Goal: Transaction & Acquisition: Purchase product/service

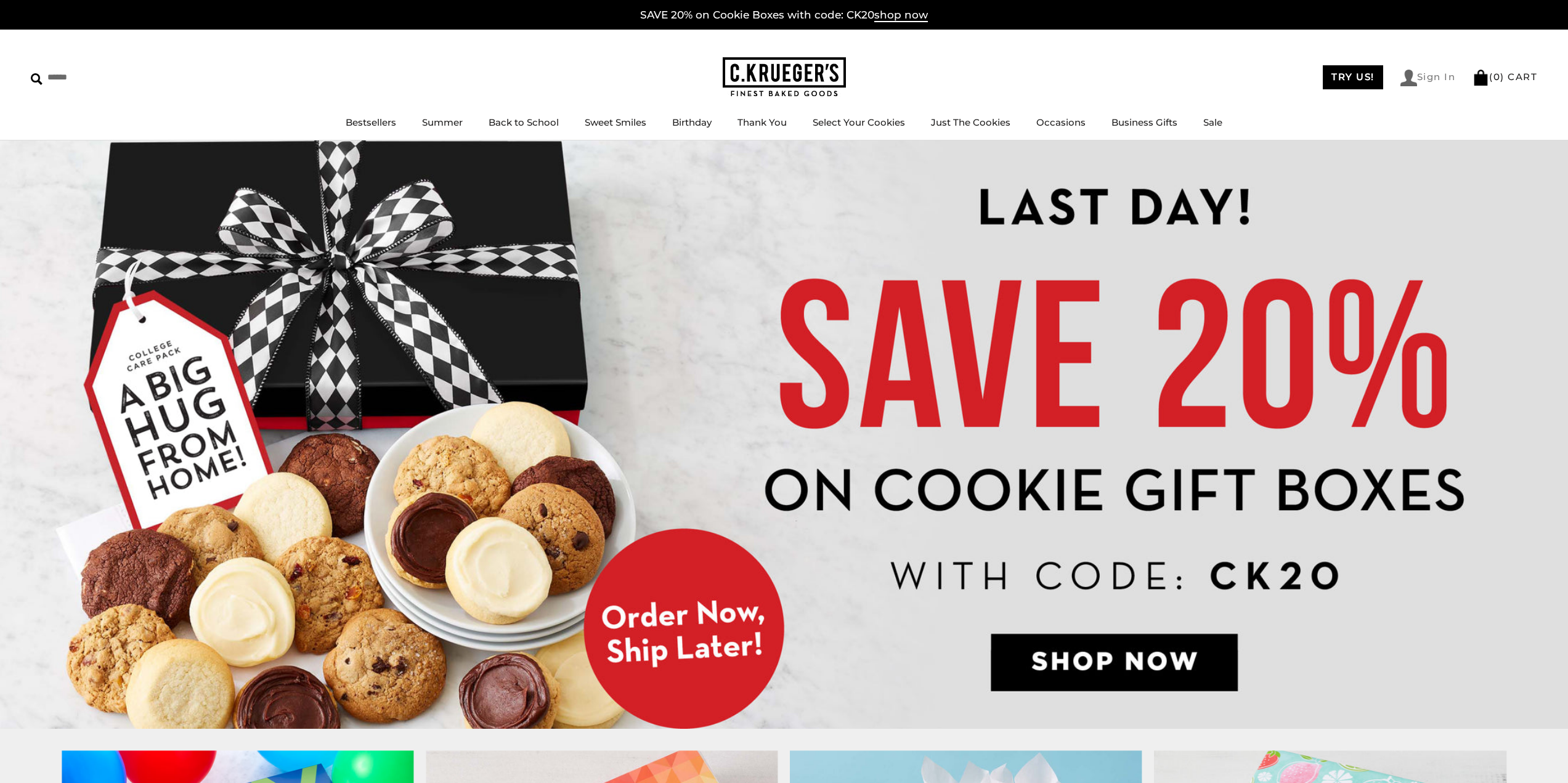
click at [1428, 76] on link "Sign In" at bounding box center [1428, 78] width 56 height 16
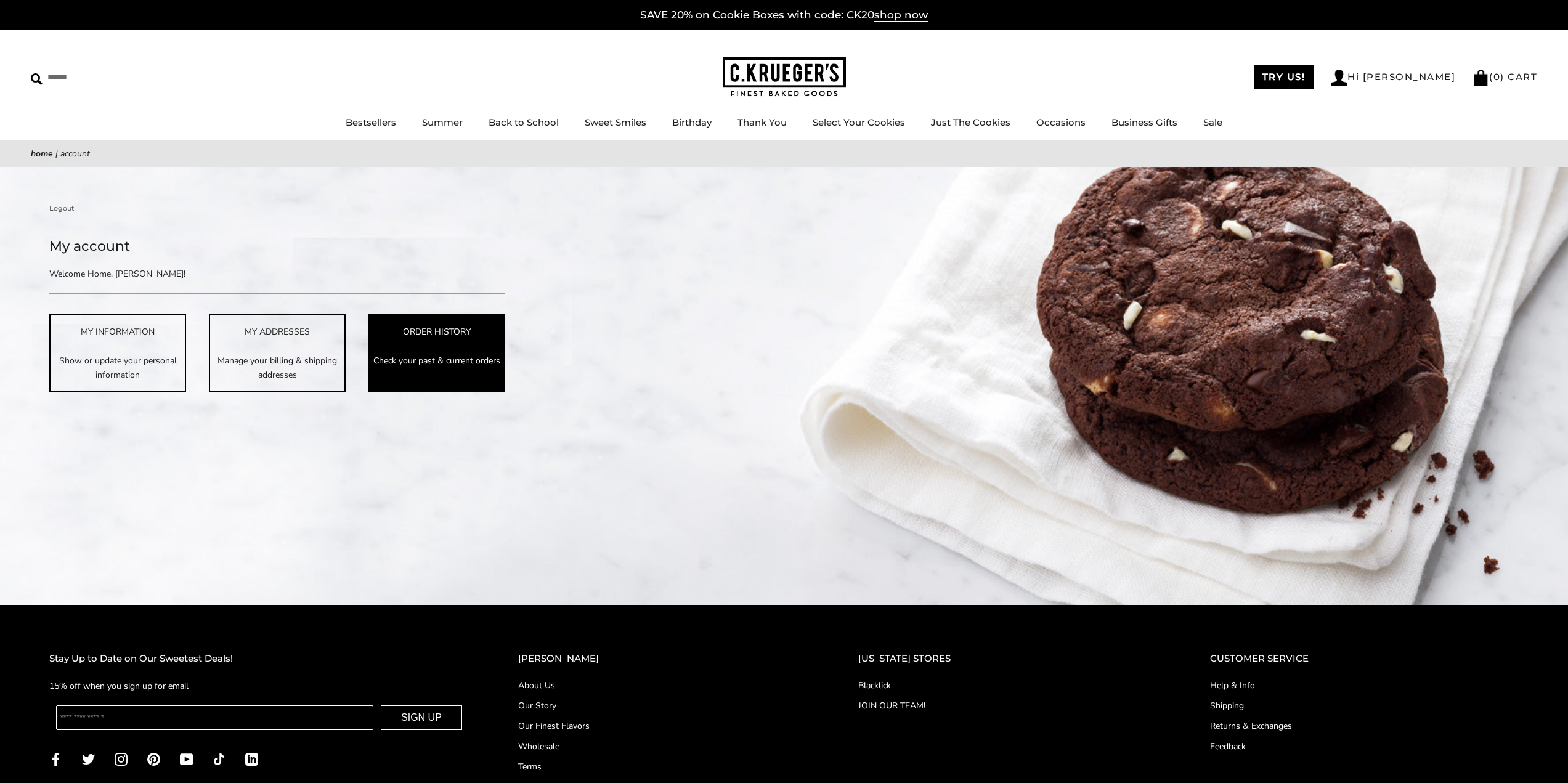
click at [410, 361] on p "Check your past & current orders" at bounding box center [436, 361] width 134 height 14
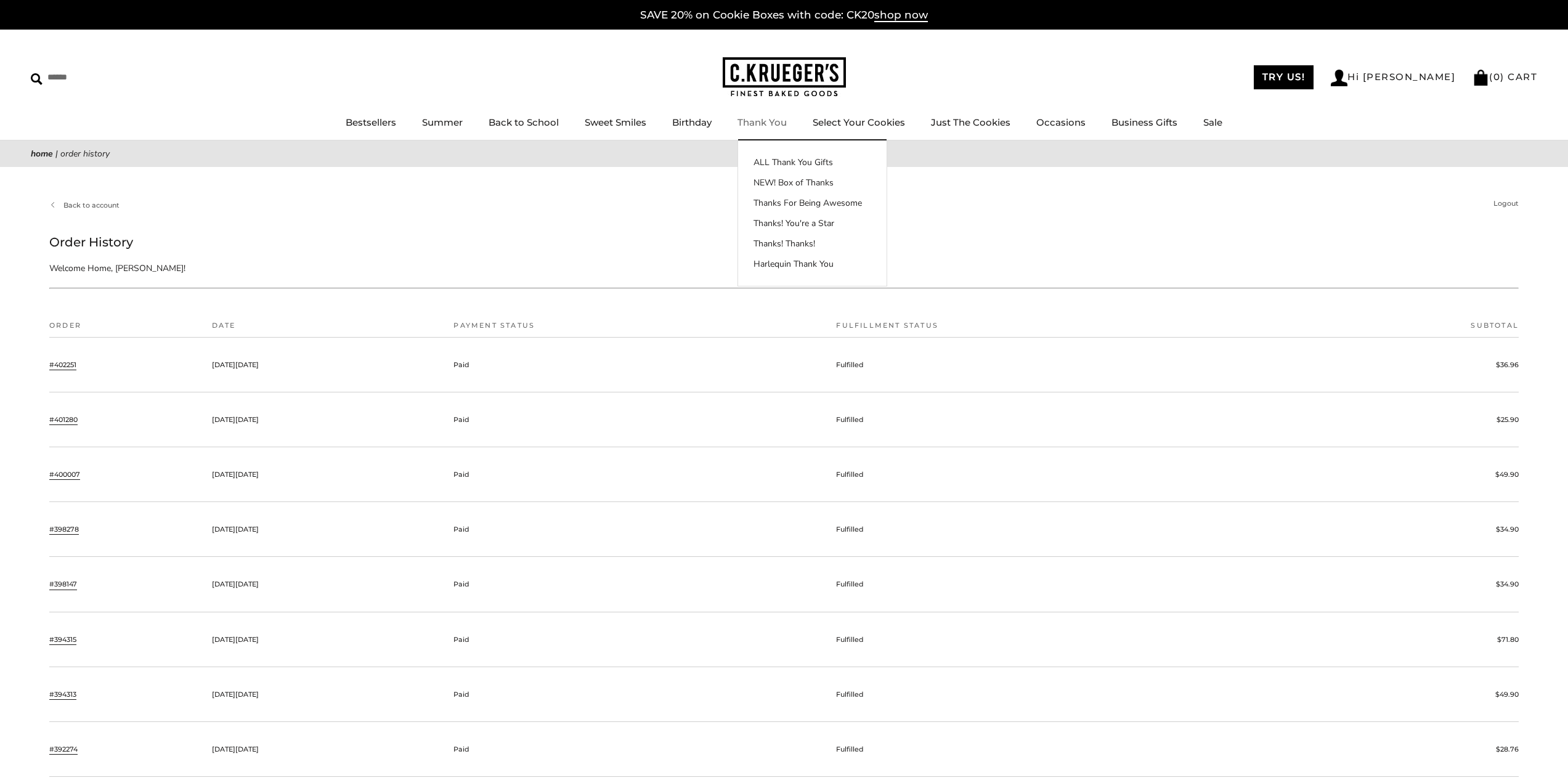
click at [759, 121] on link "Thank You" at bounding box center [762, 122] width 49 height 11
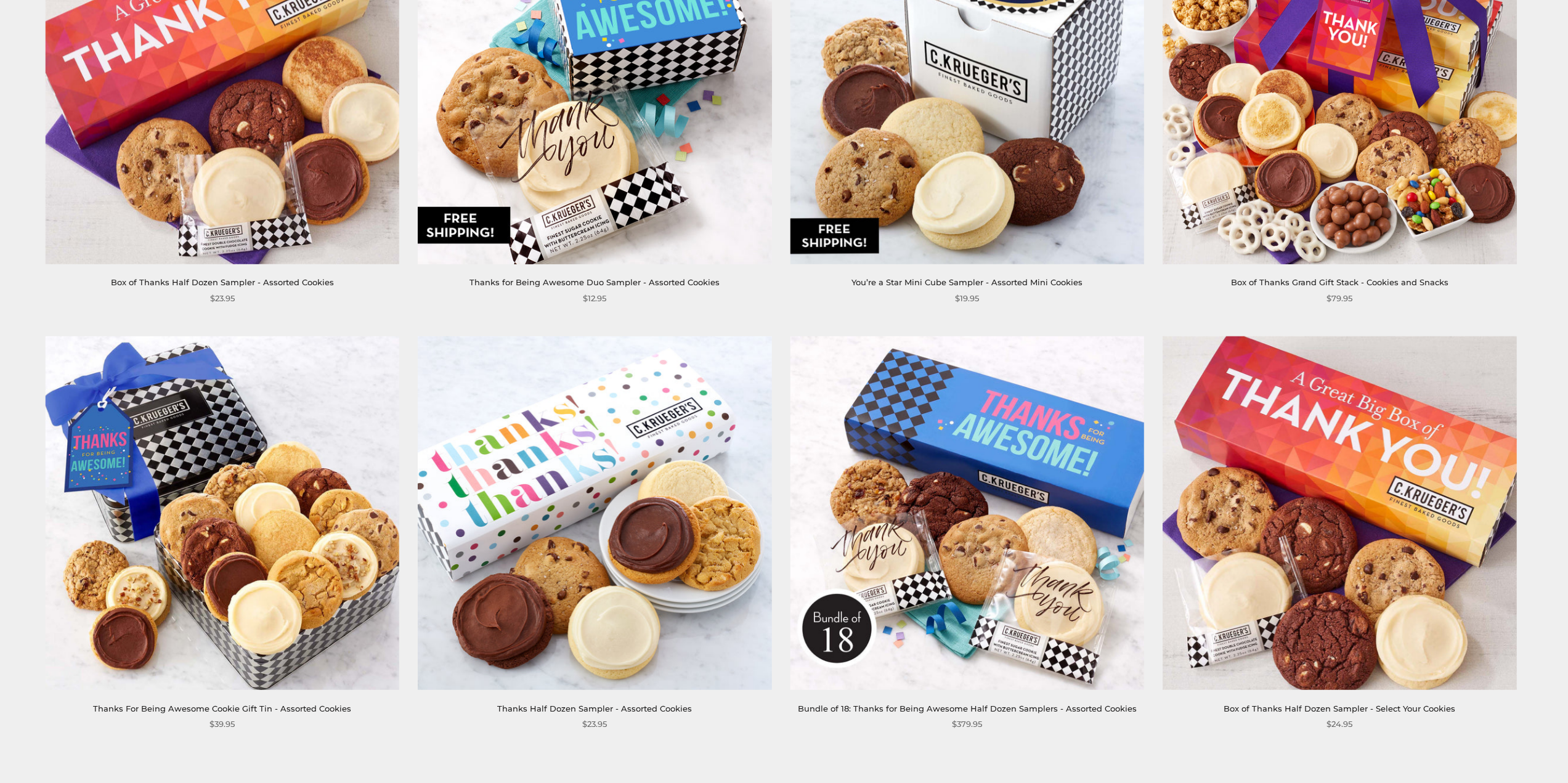
scroll to position [2218, 0]
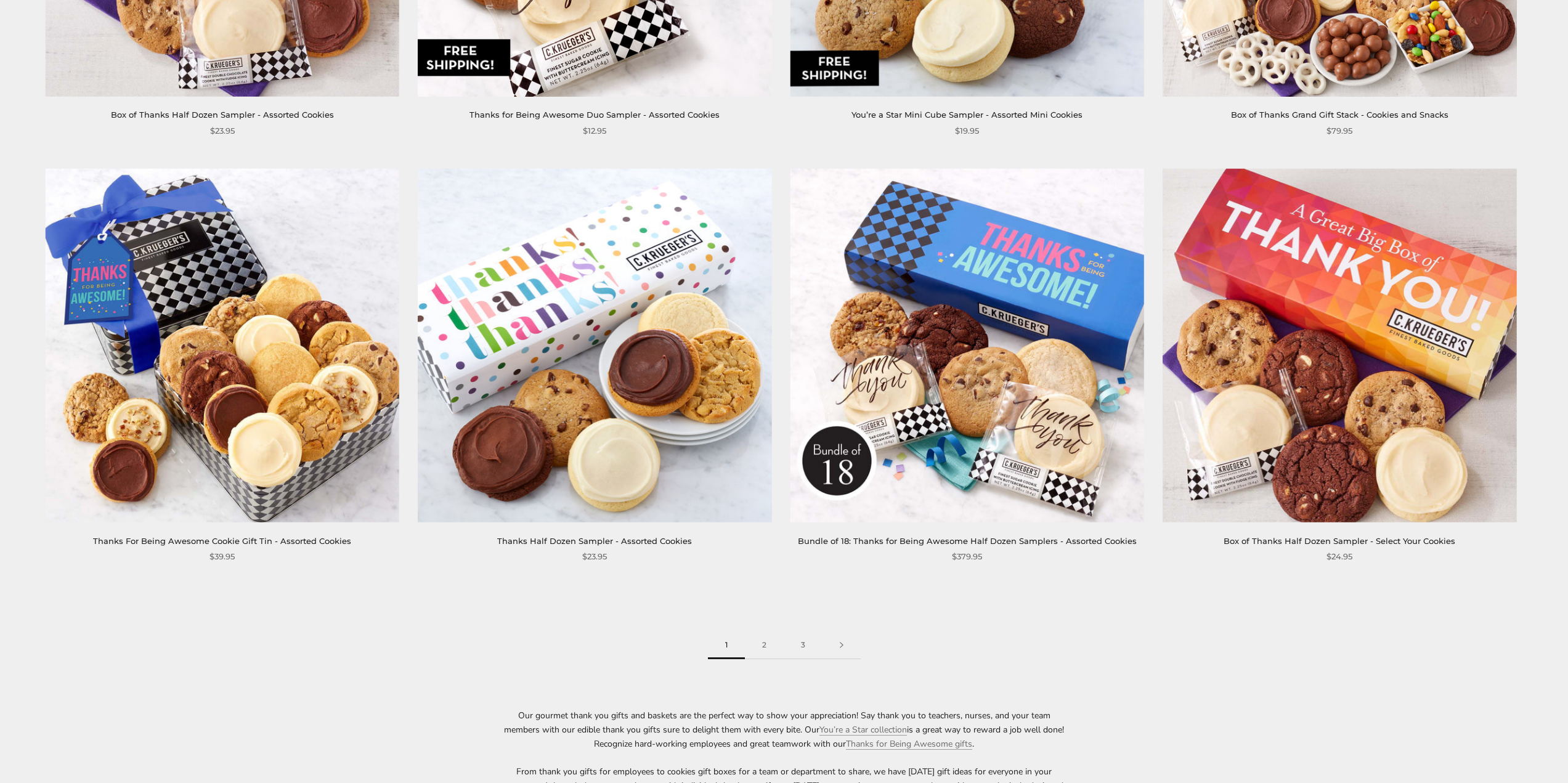
click at [657, 540] on link "Thanks Half Dozen Sampler - Assorted Cookies" at bounding box center [594, 541] width 195 height 10
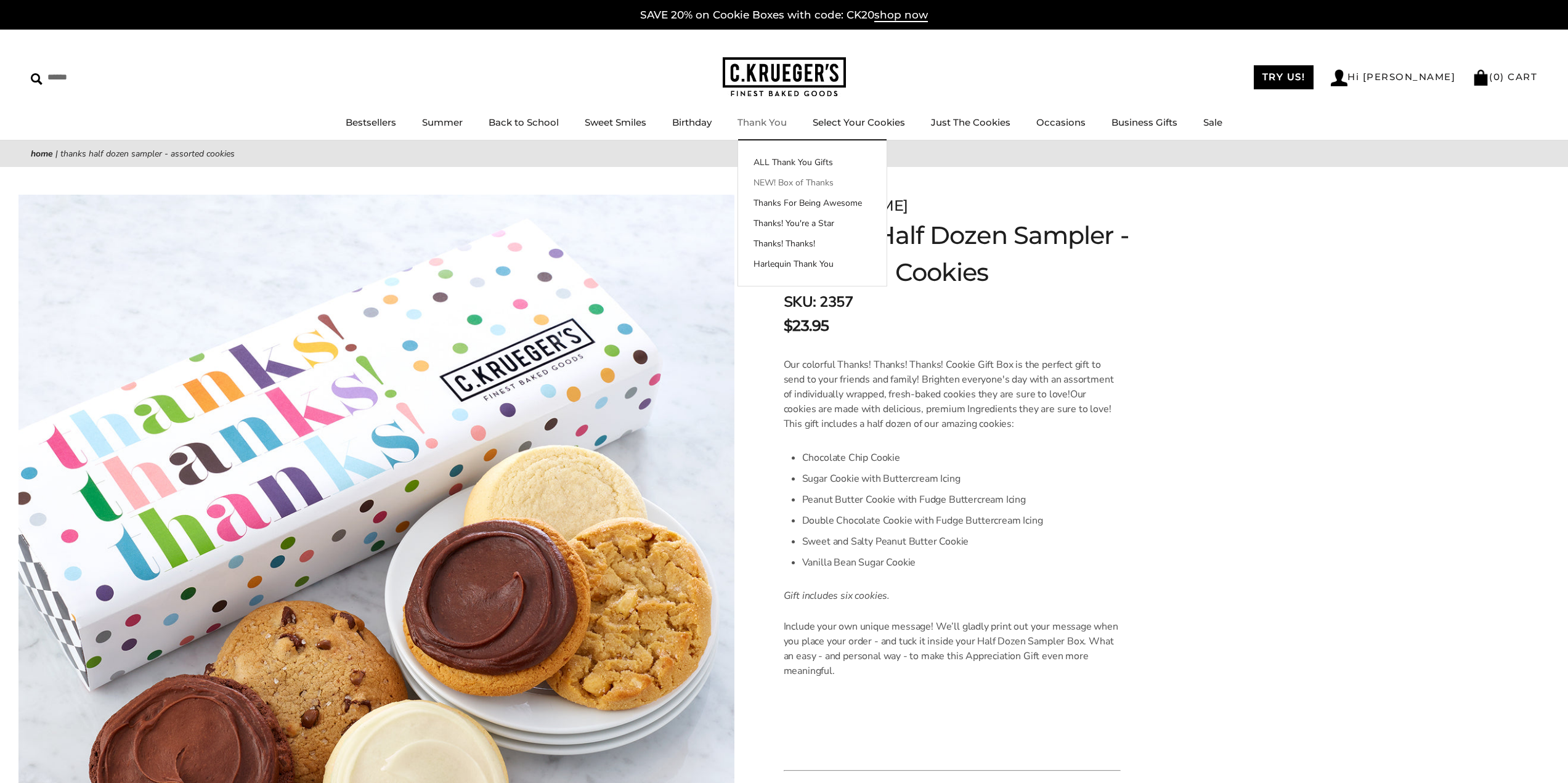
click at [794, 182] on link "NEW! Box of Thanks" at bounding box center [812, 183] width 148 height 13
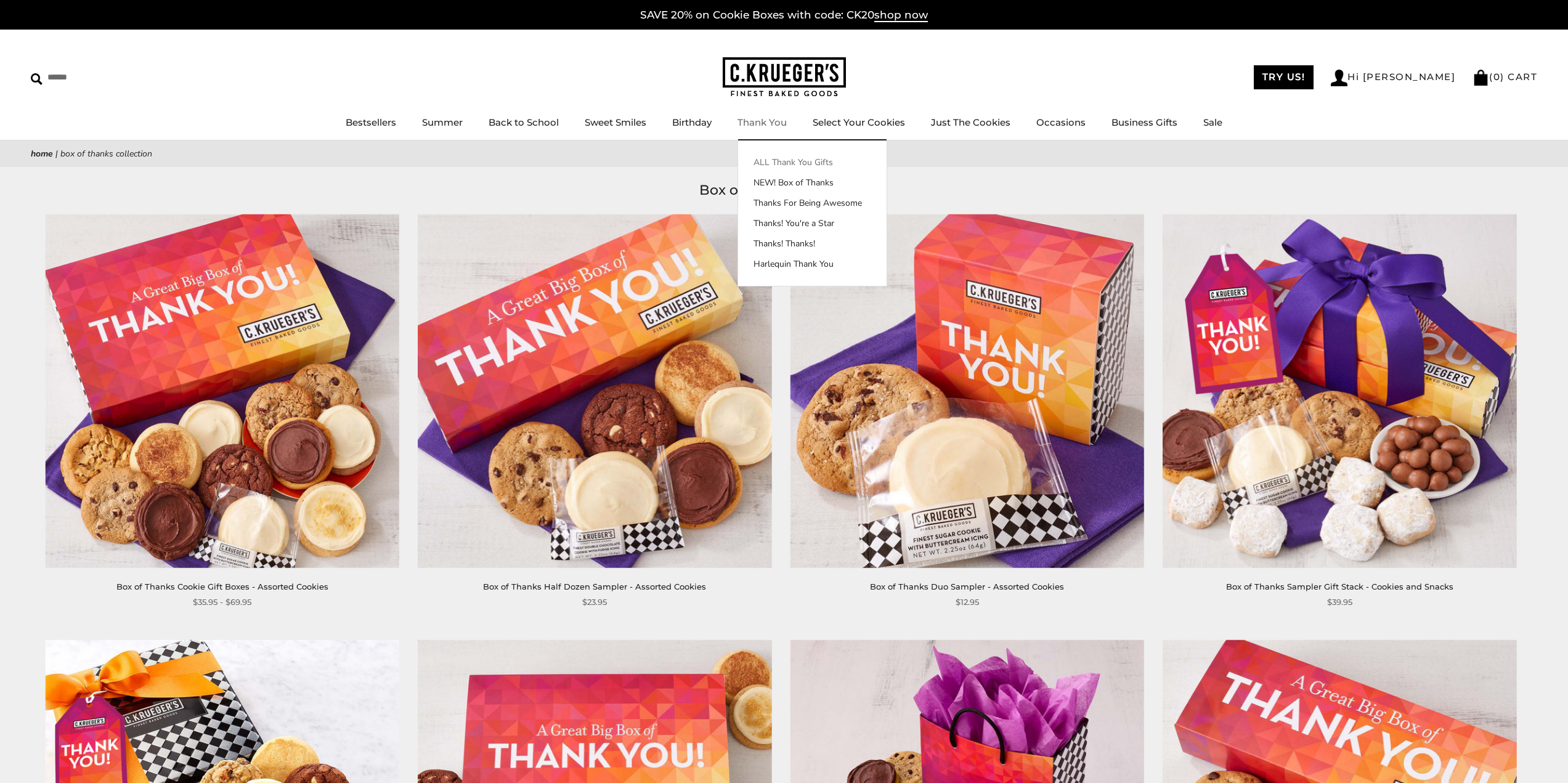
click at [789, 163] on link "ALL Thank You Gifts" at bounding box center [812, 163] width 148 height 13
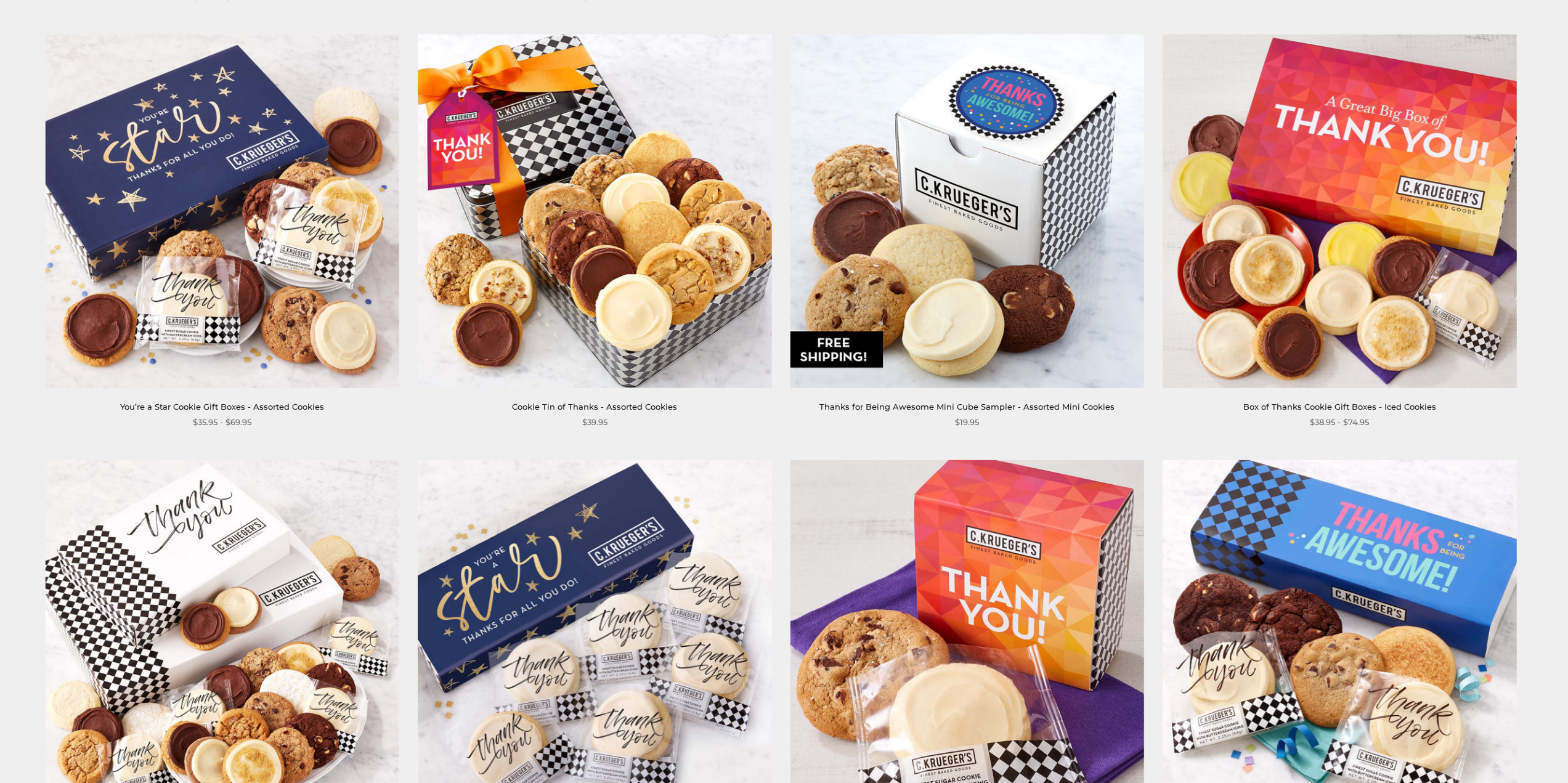
scroll to position [1294, 0]
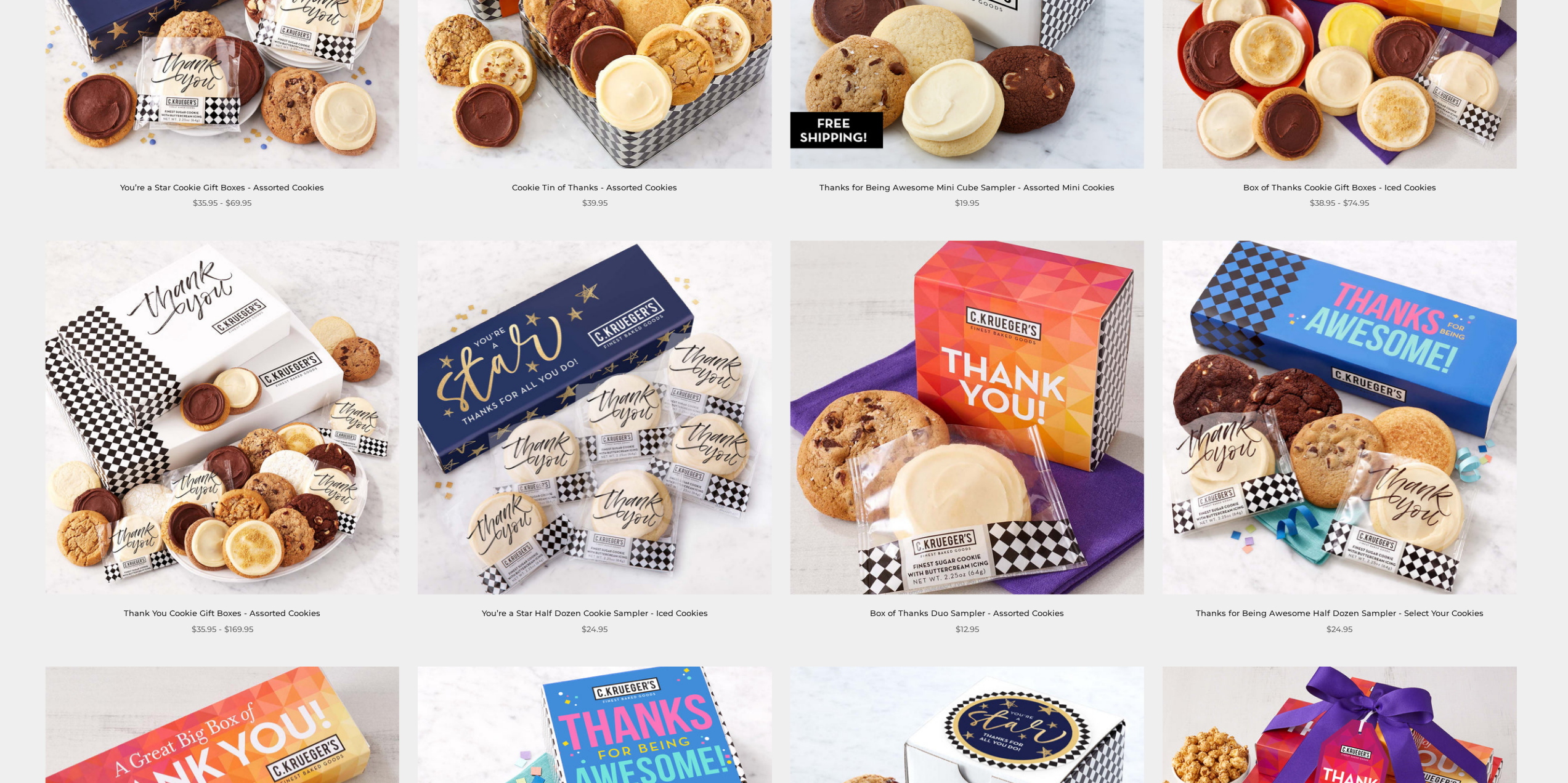
click at [668, 615] on link "You’re a Star Half Dozen Cookie Sampler - Iced Cookies" at bounding box center [595, 613] width 226 height 10
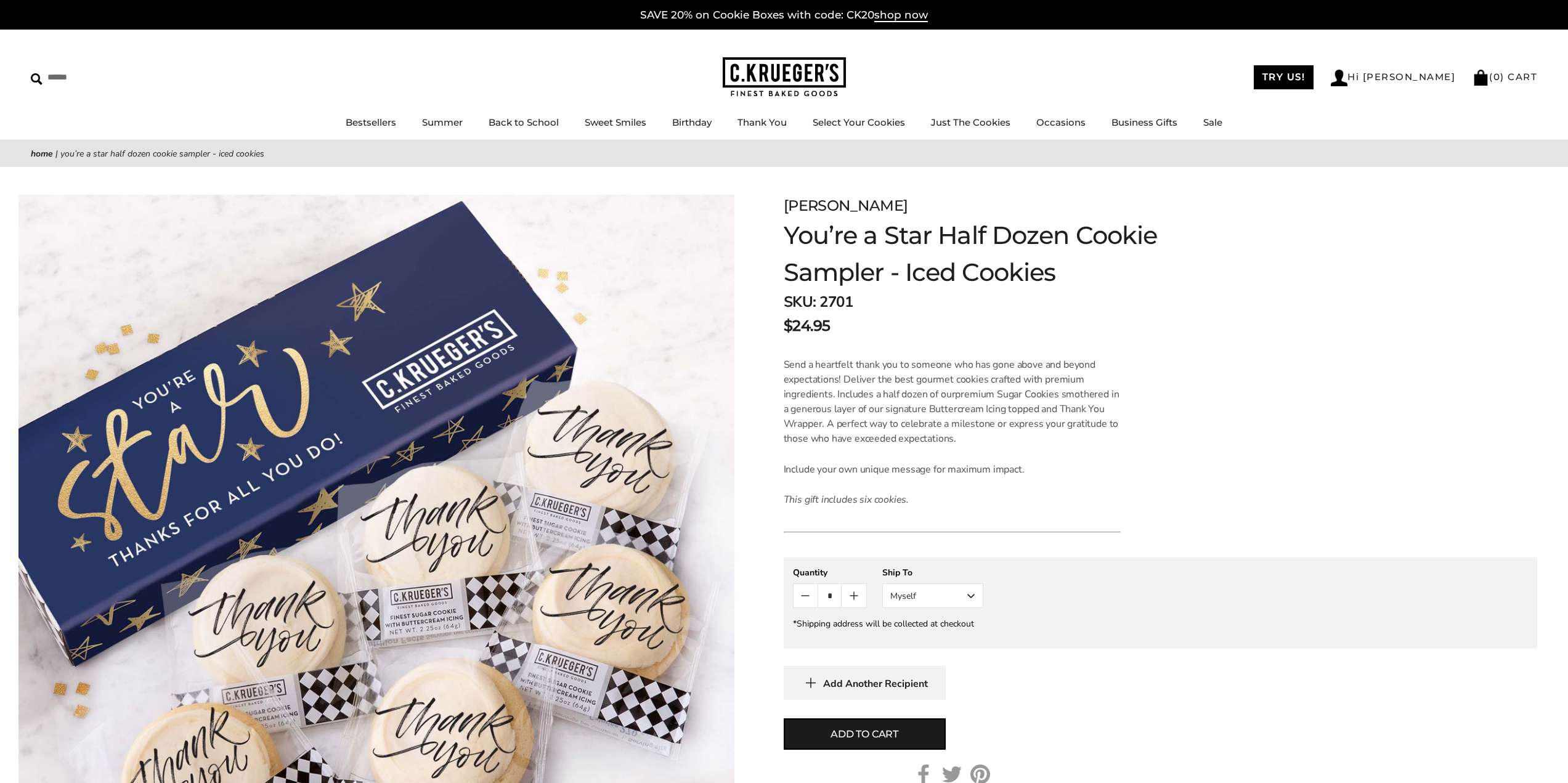
scroll to position [61, 0]
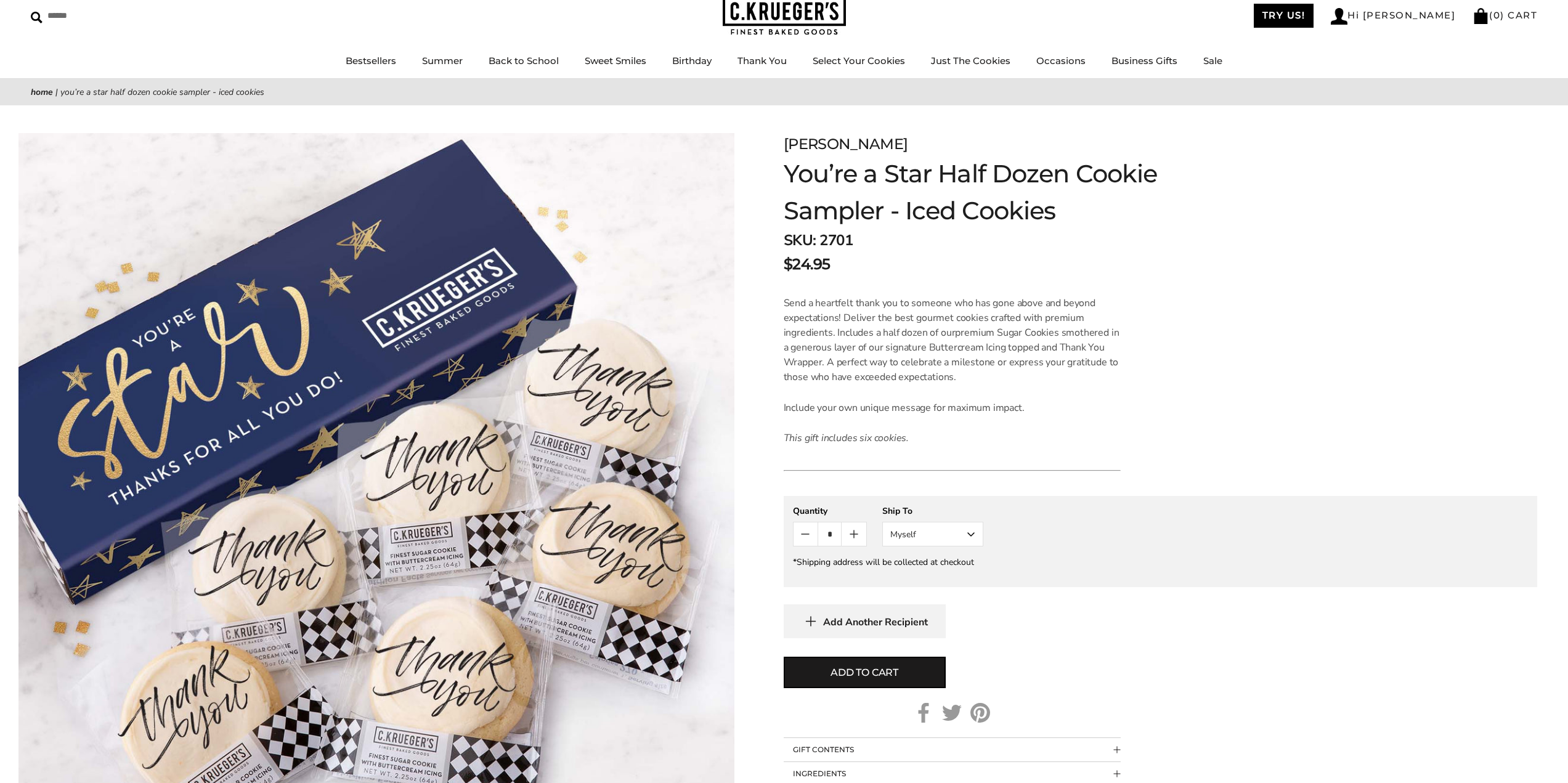
click at [913, 530] on button "Myself" at bounding box center [933, 534] width 101 height 25
click at [931, 576] on button "Other Recipient" at bounding box center [933, 580] width 100 height 22
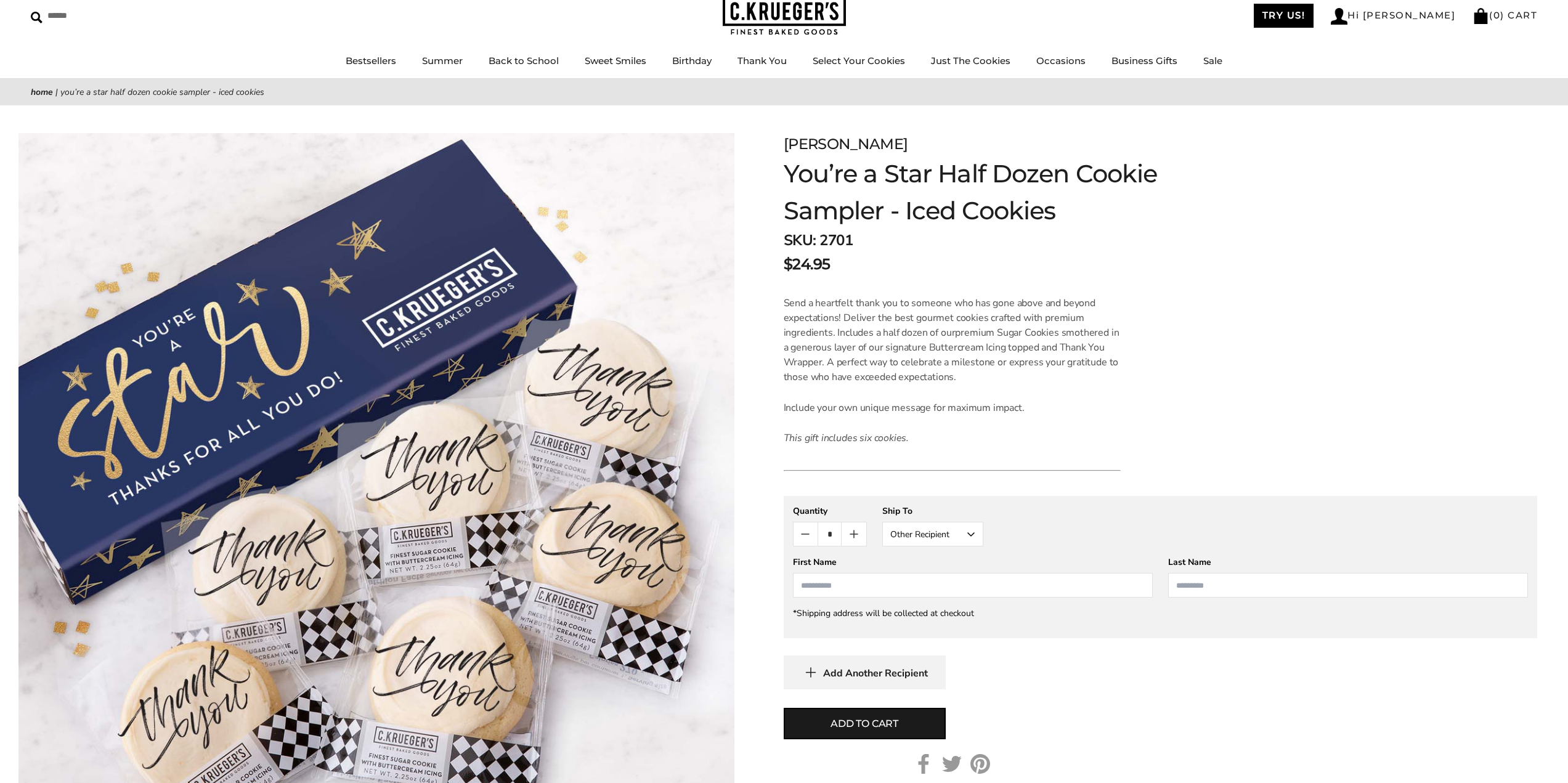
click at [856, 584] on input "First Name" at bounding box center [973, 585] width 360 height 25
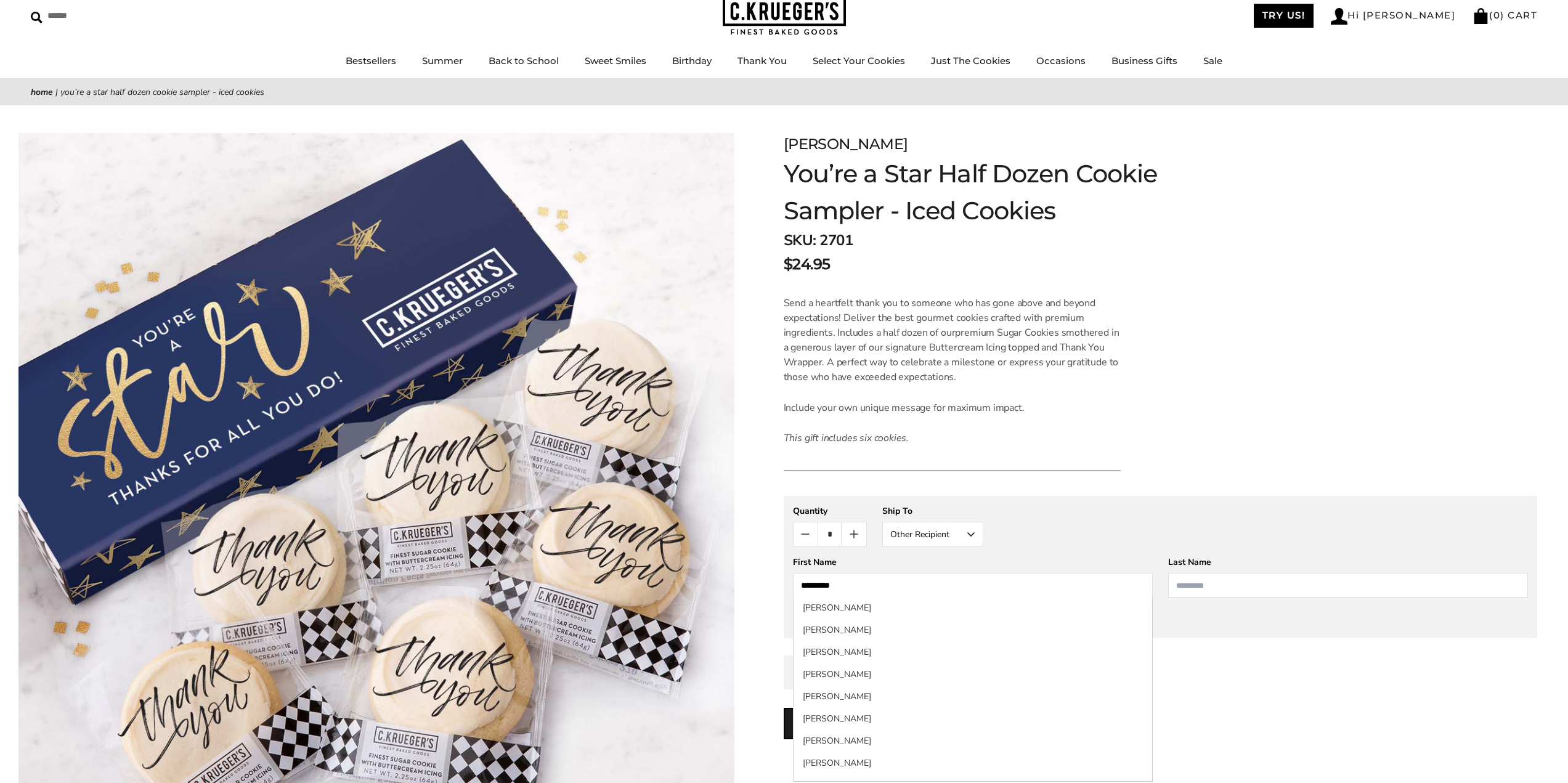
type input "********"
type input "******"
click at [1219, 641] on div "**********" at bounding box center [1160, 593] width 754 height 193
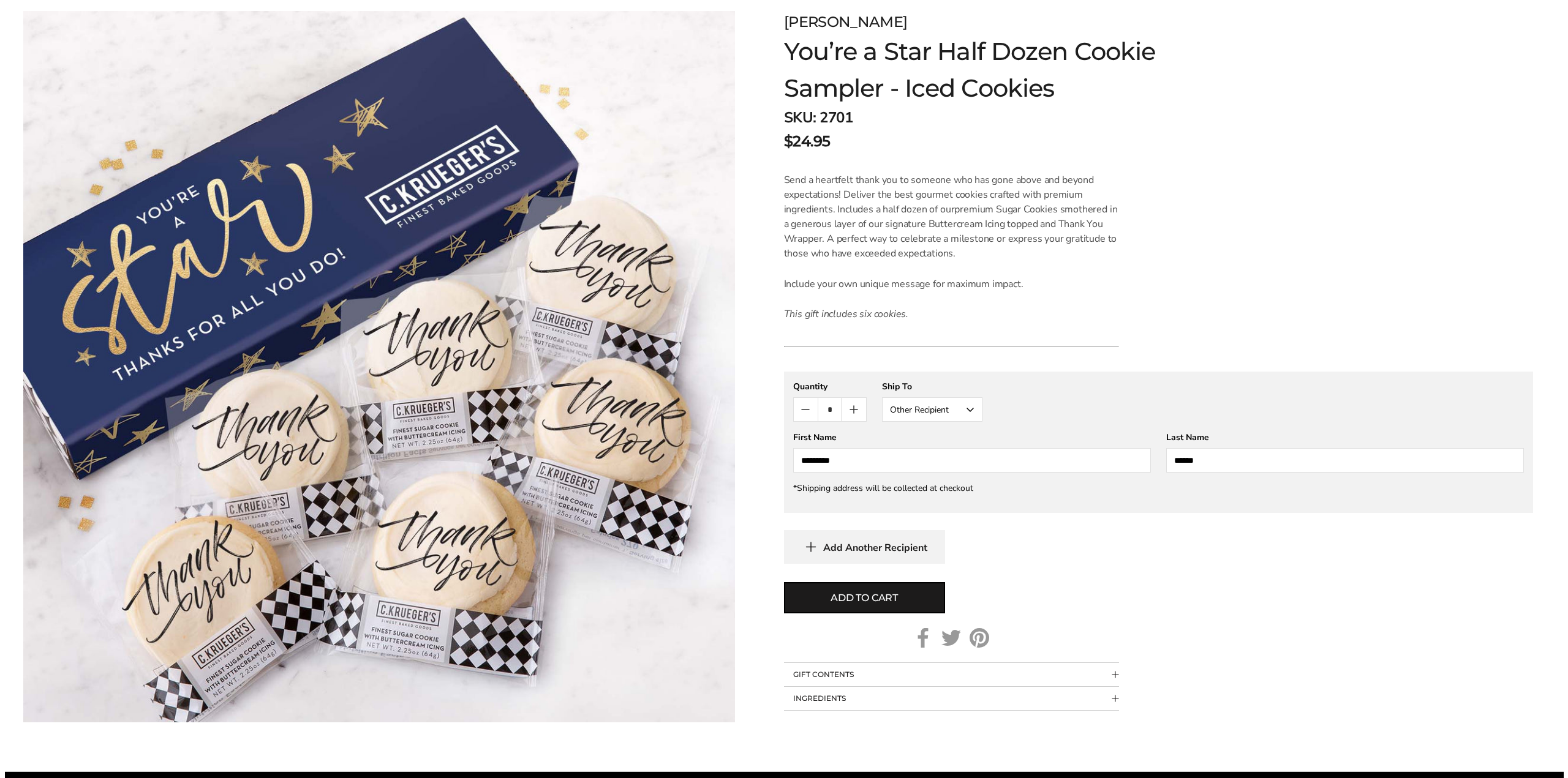
scroll to position [184, 0]
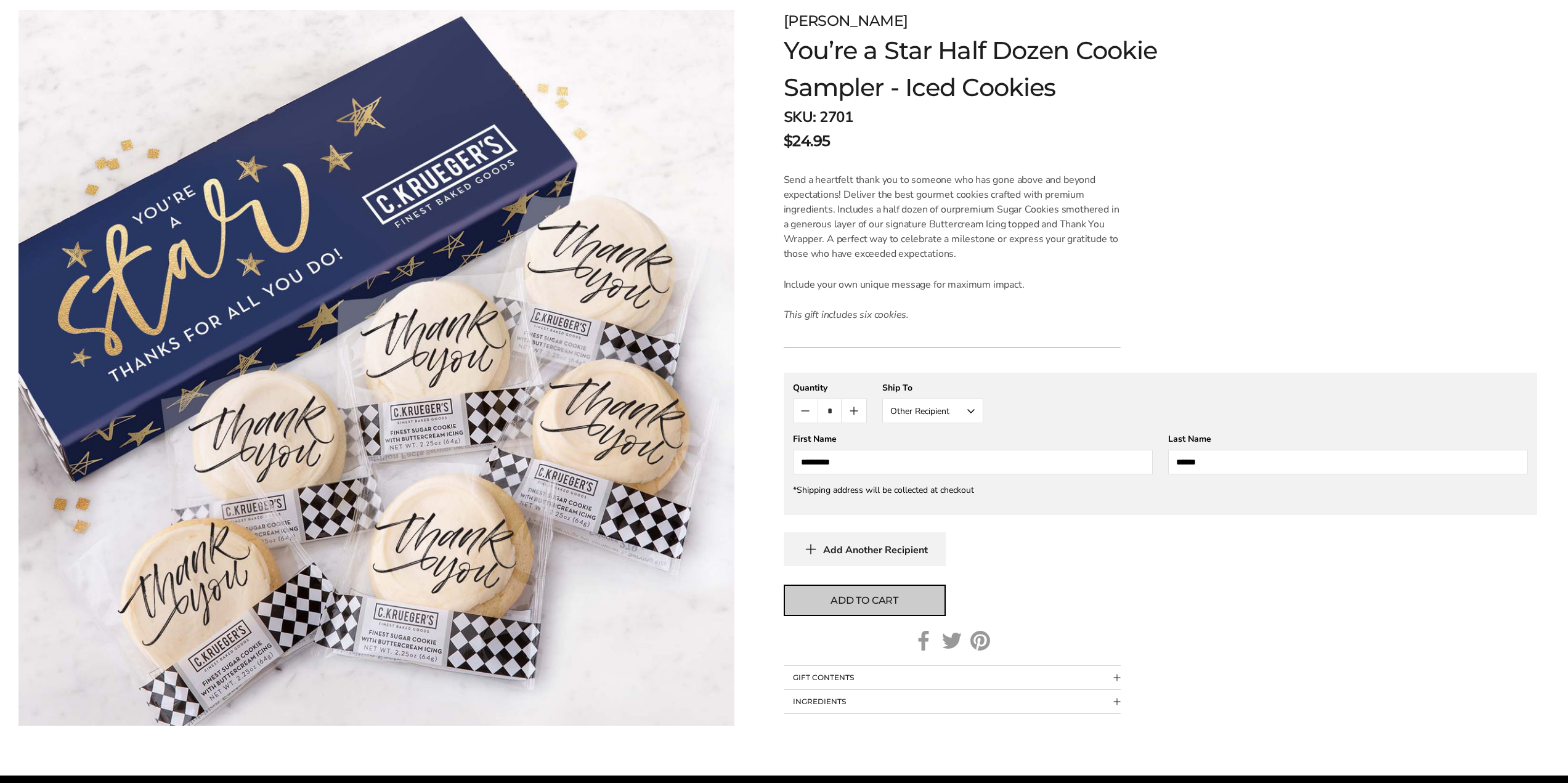
click at [867, 596] on span "Add to cart" at bounding box center [864, 600] width 68 height 15
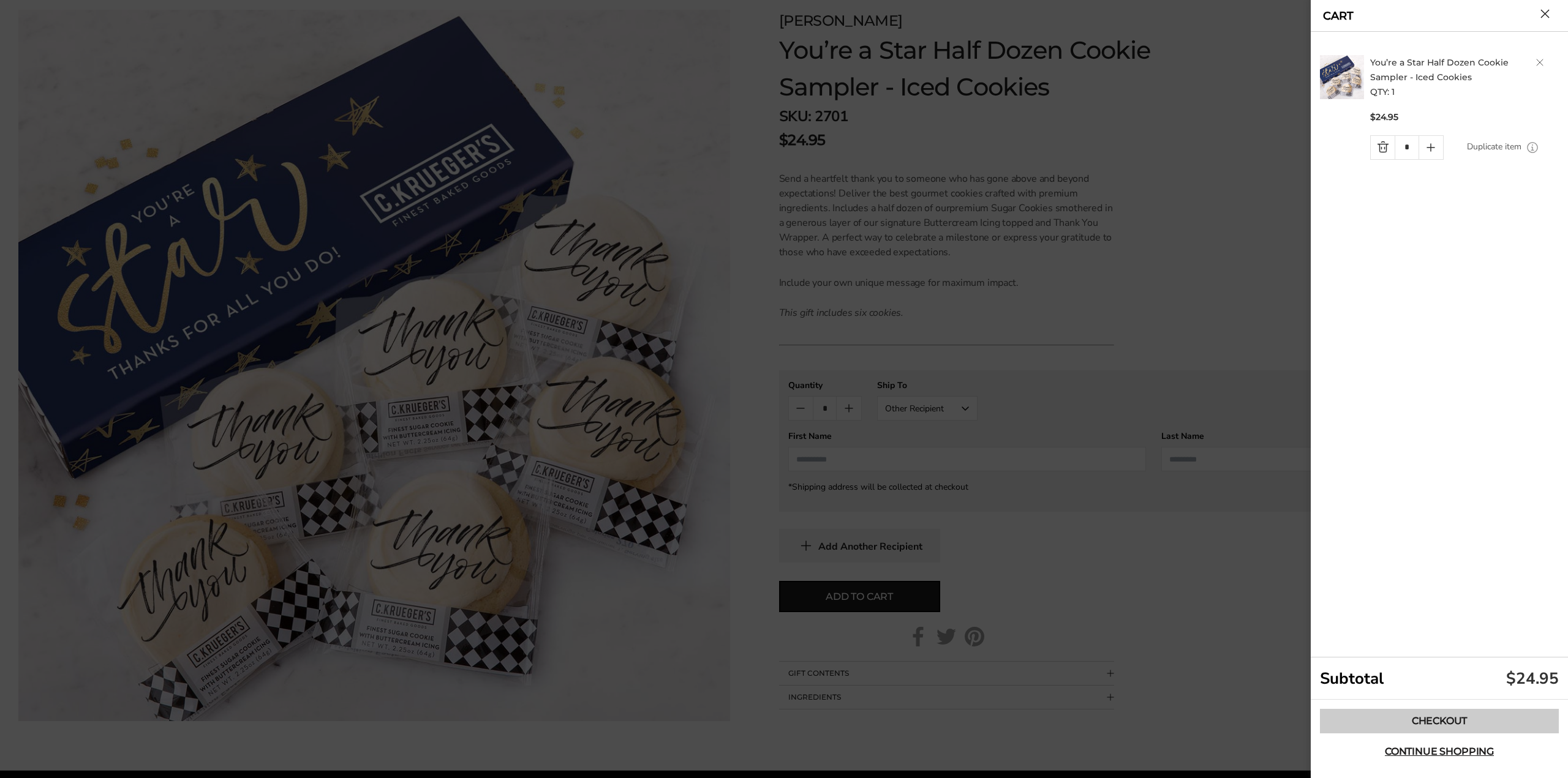
click at [1384, 714] on link "Checkout" at bounding box center [1439, 721] width 239 height 25
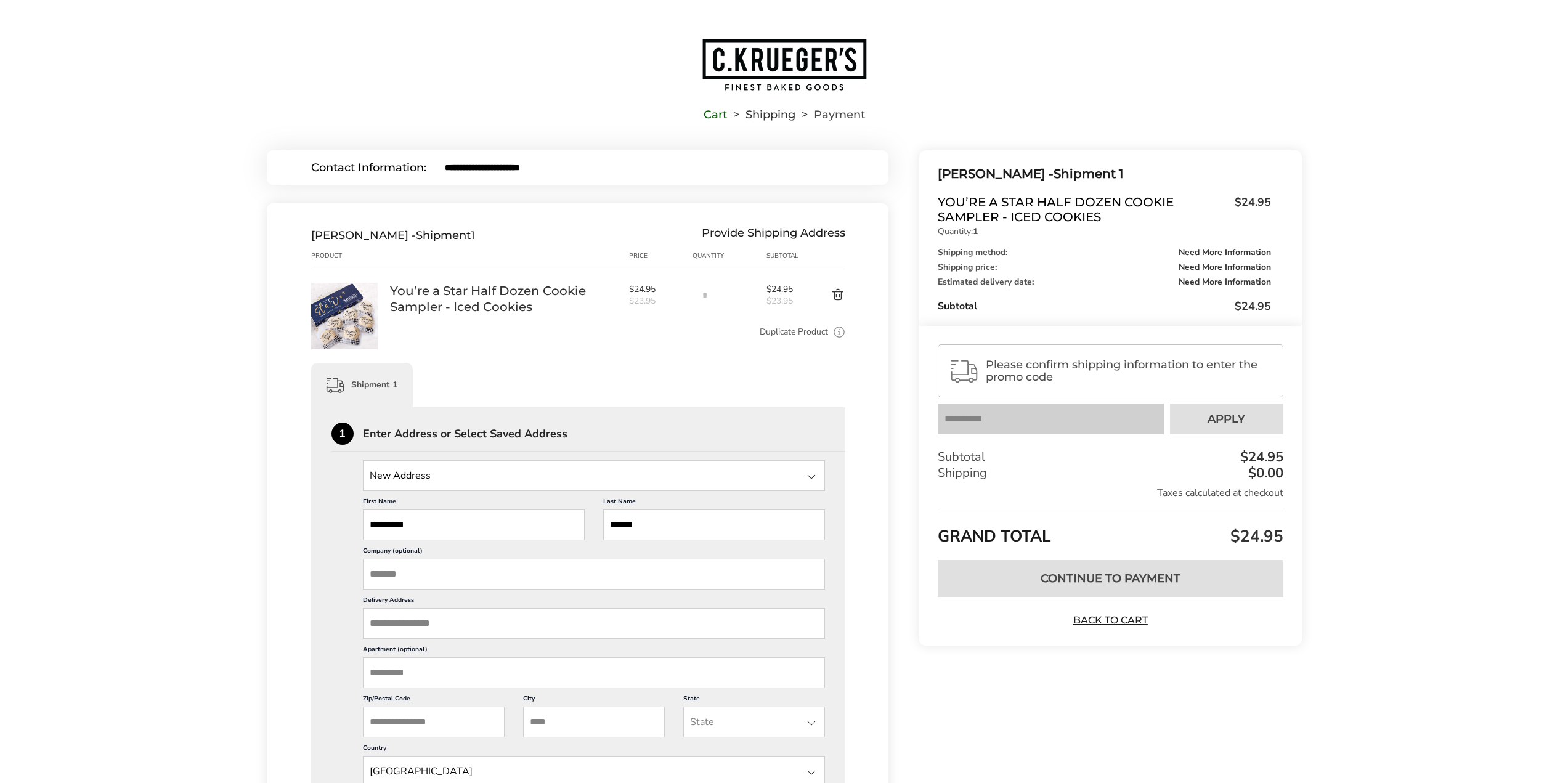
click at [432, 628] on input "Delivery Address" at bounding box center [594, 623] width 463 height 31
type input "**********"
click at [451, 649] on div "[STREET_ADDRESS]" at bounding box center [593, 650] width 460 height 19
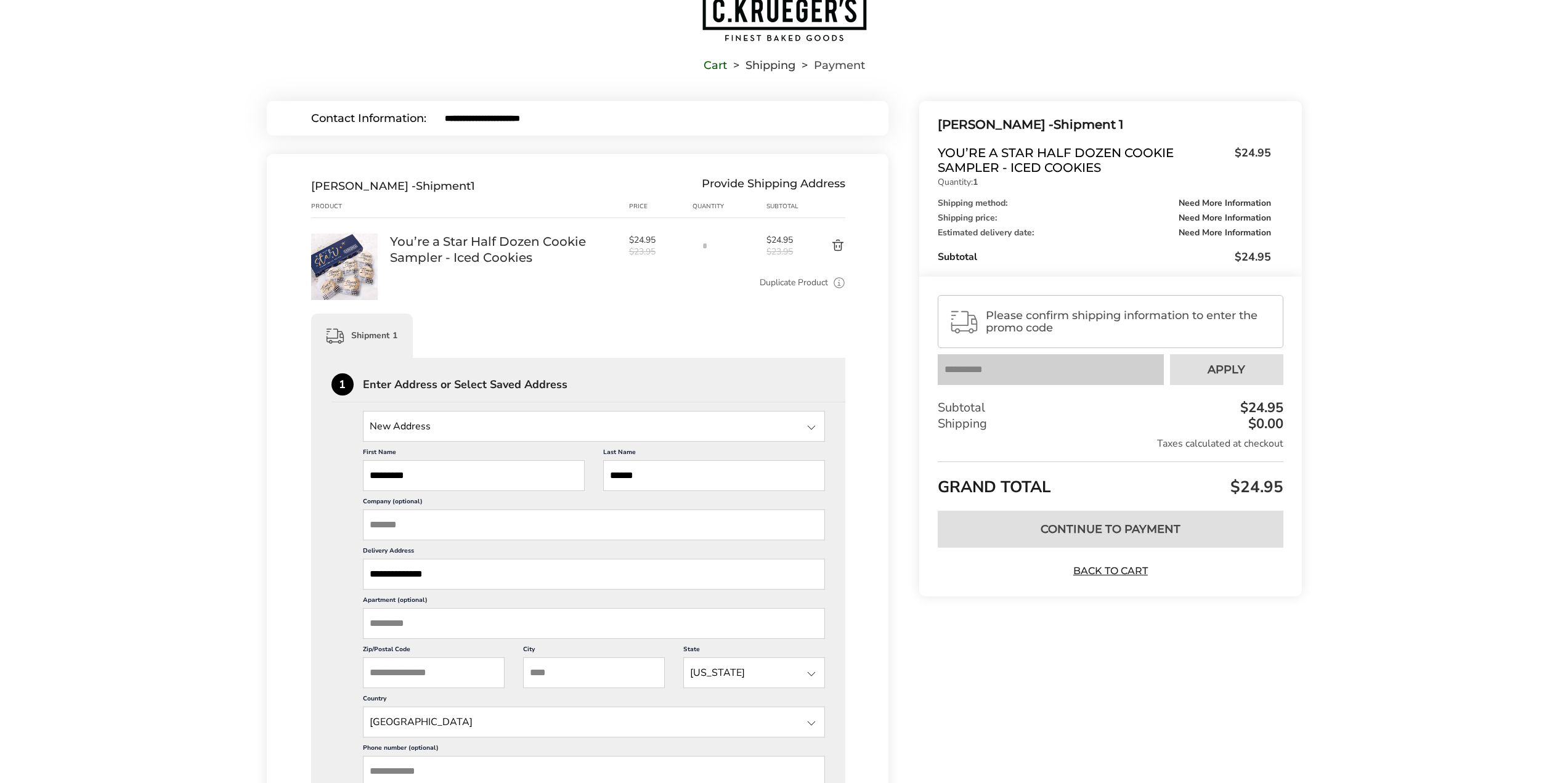
scroll to position [123, 0]
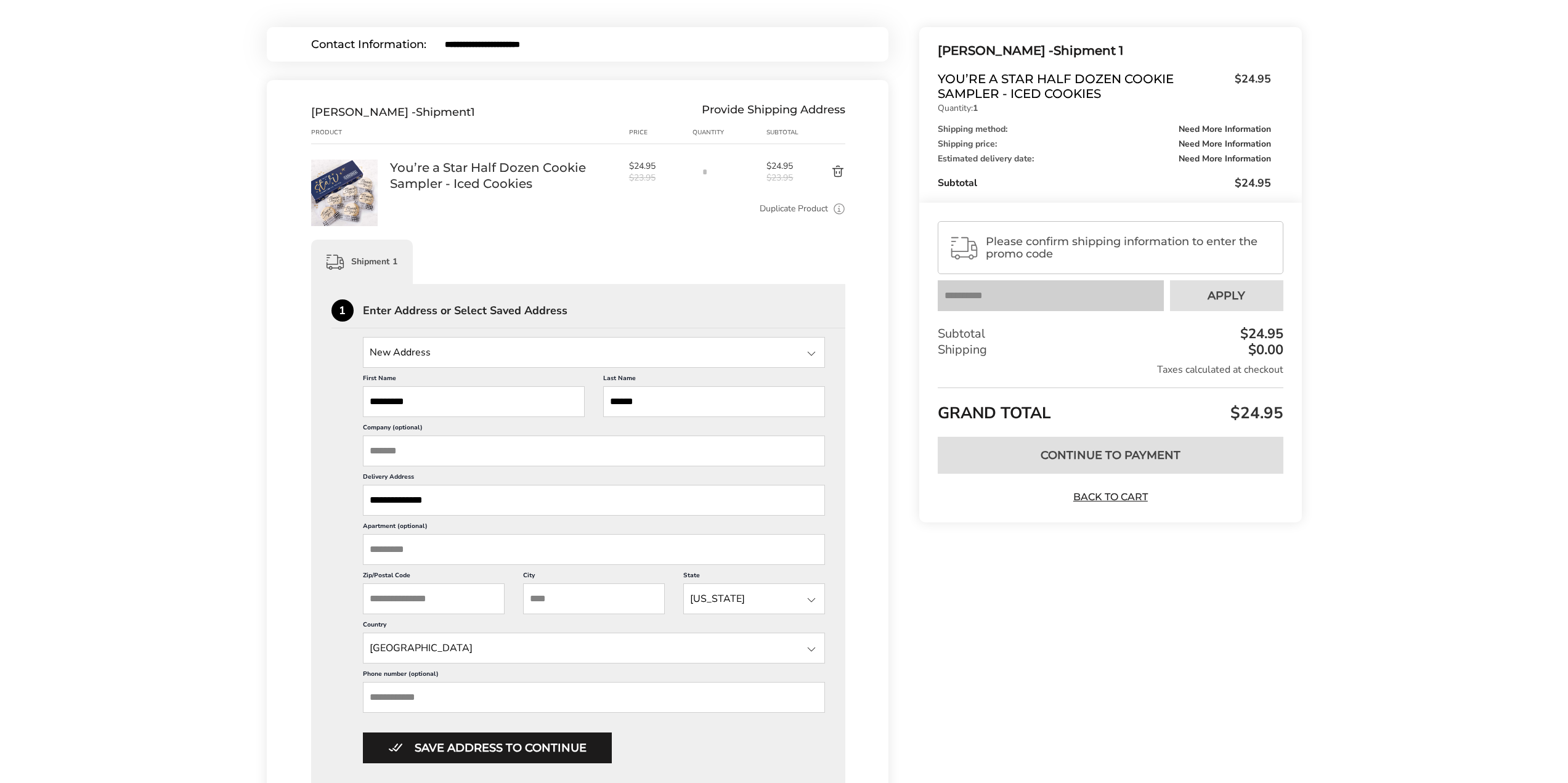
click at [496, 699] on input "Phone number (optional)" at bounding box center [594, 697] width 463 height 31
type input "**********"
click at [526, 748] on button "Save address to continue" at bounding box center [487, 747] width 249 height 31
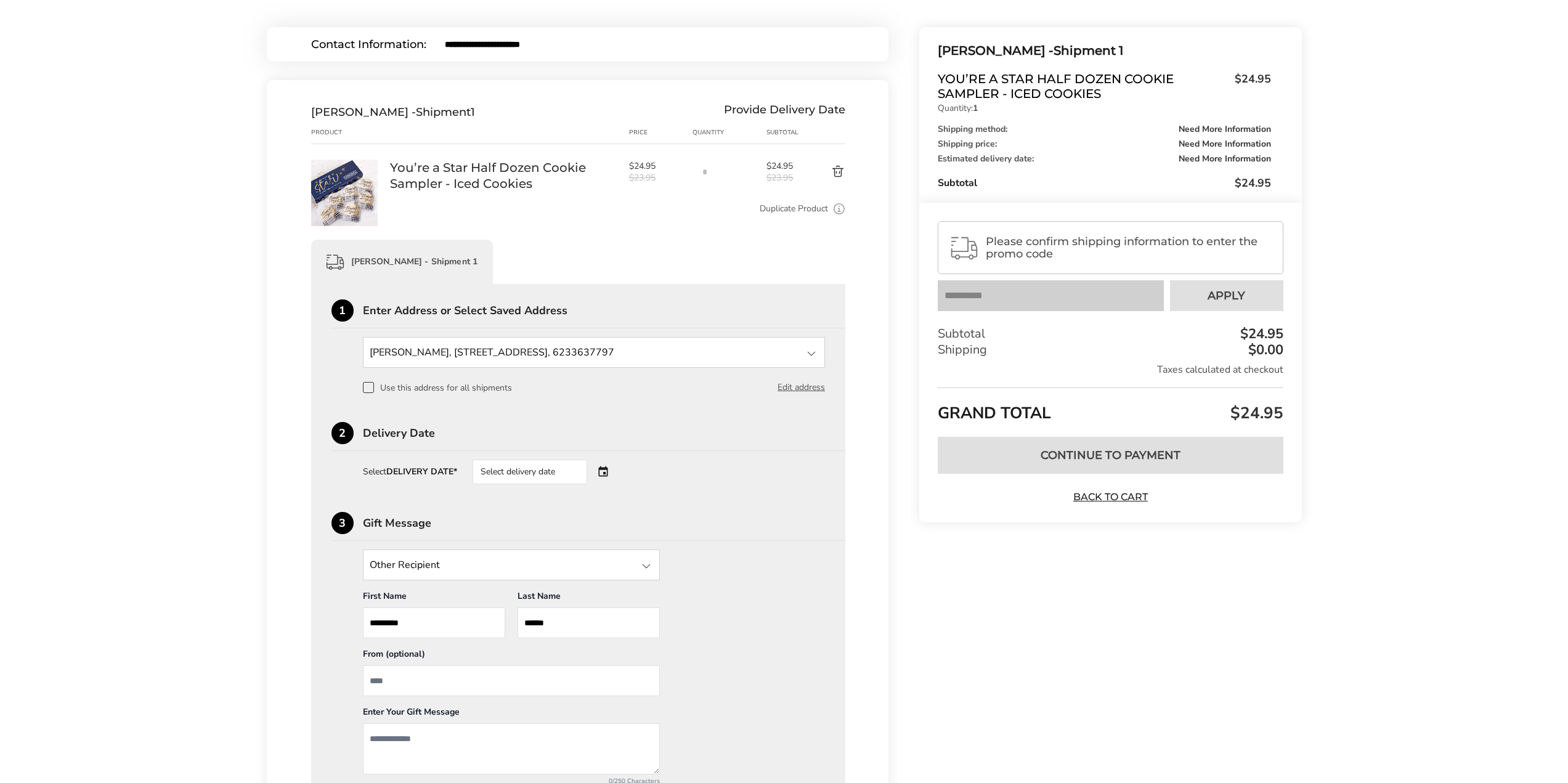
click at [605, 468] on div "Select delivery date" at bounding box center [547, 472] width 149 height 25
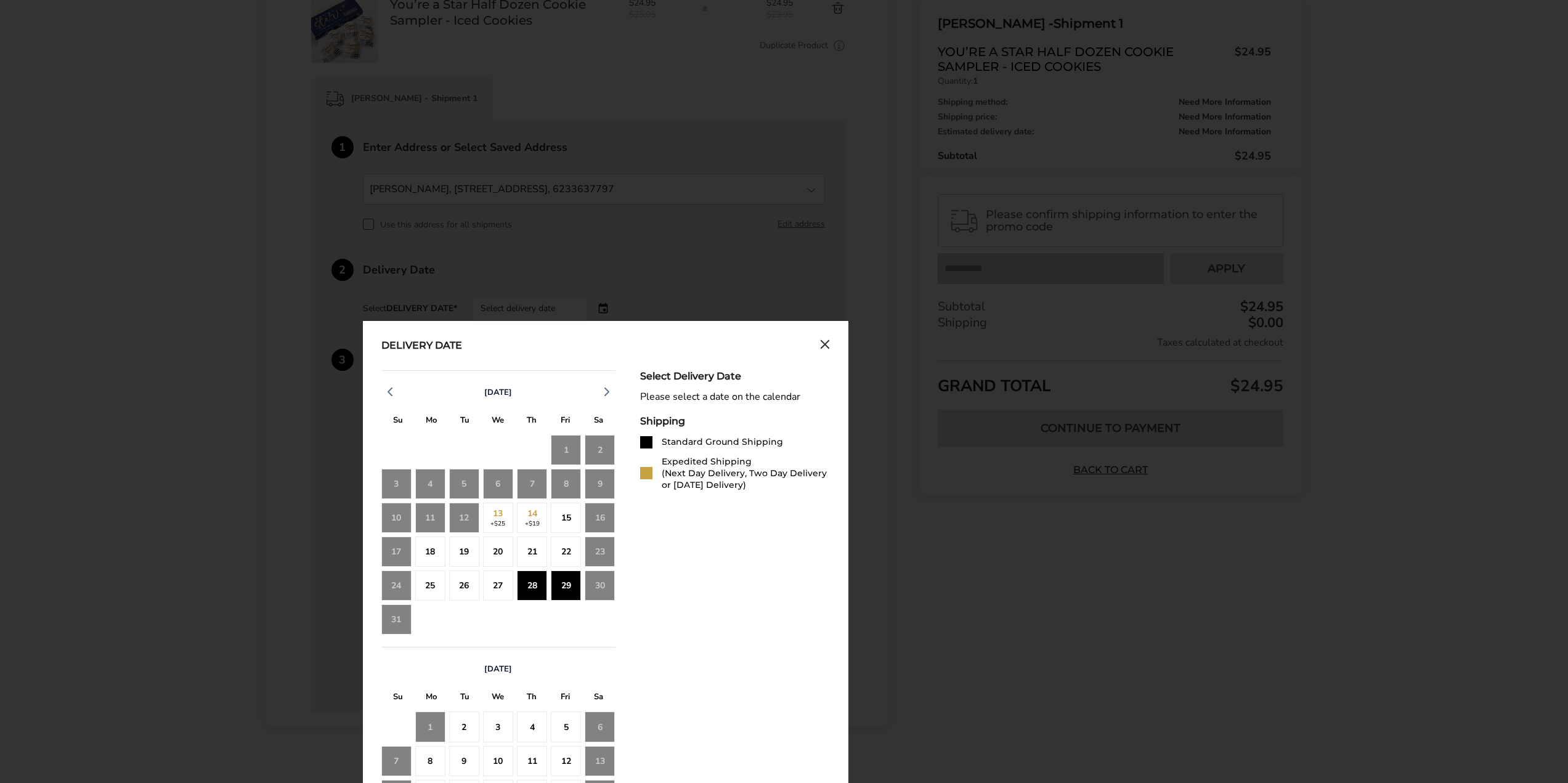
scroll to position [308, 0]
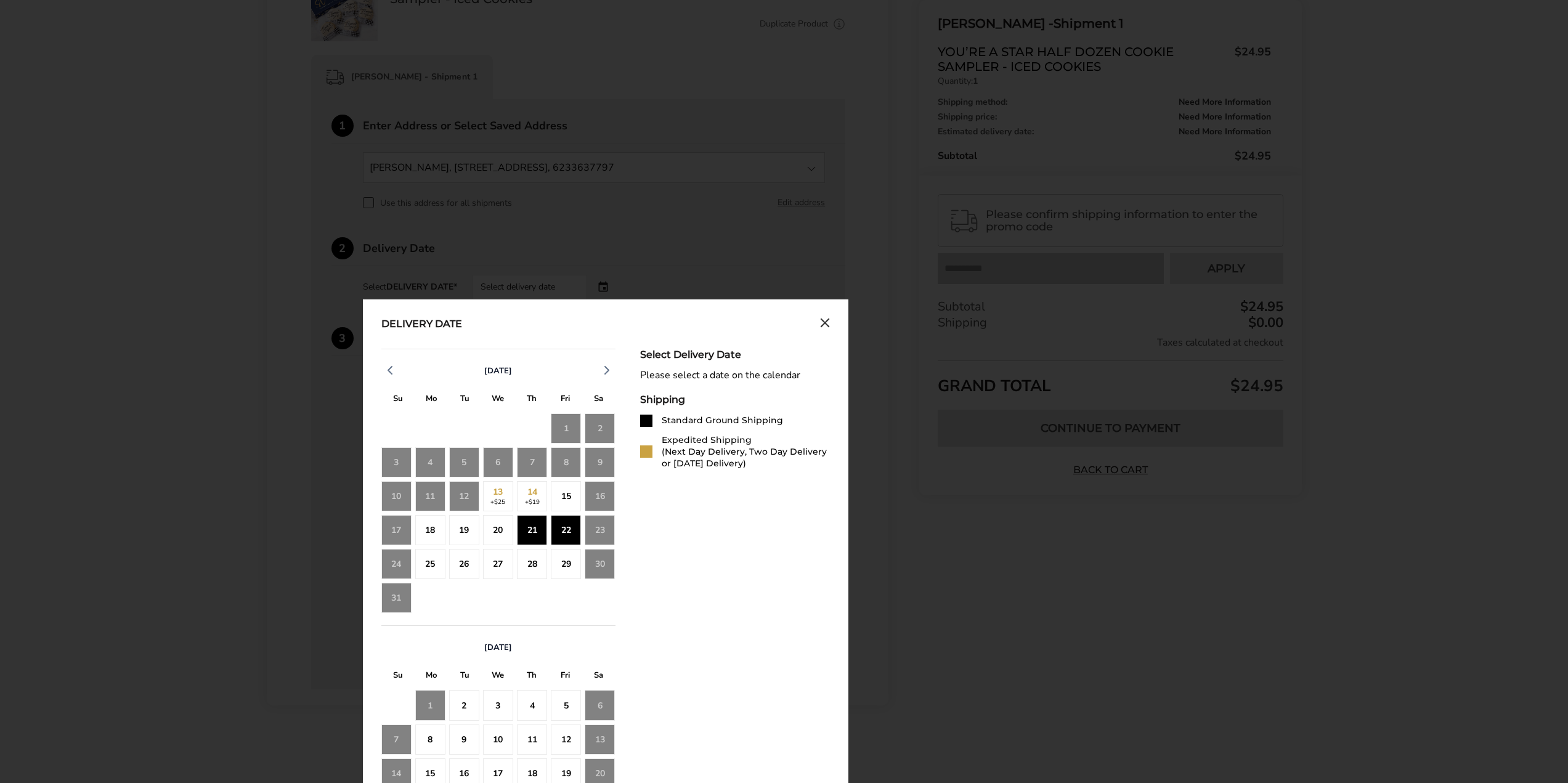
click at [565, 529] on div "22" at bounding box center [565, 530] width 30 height 30
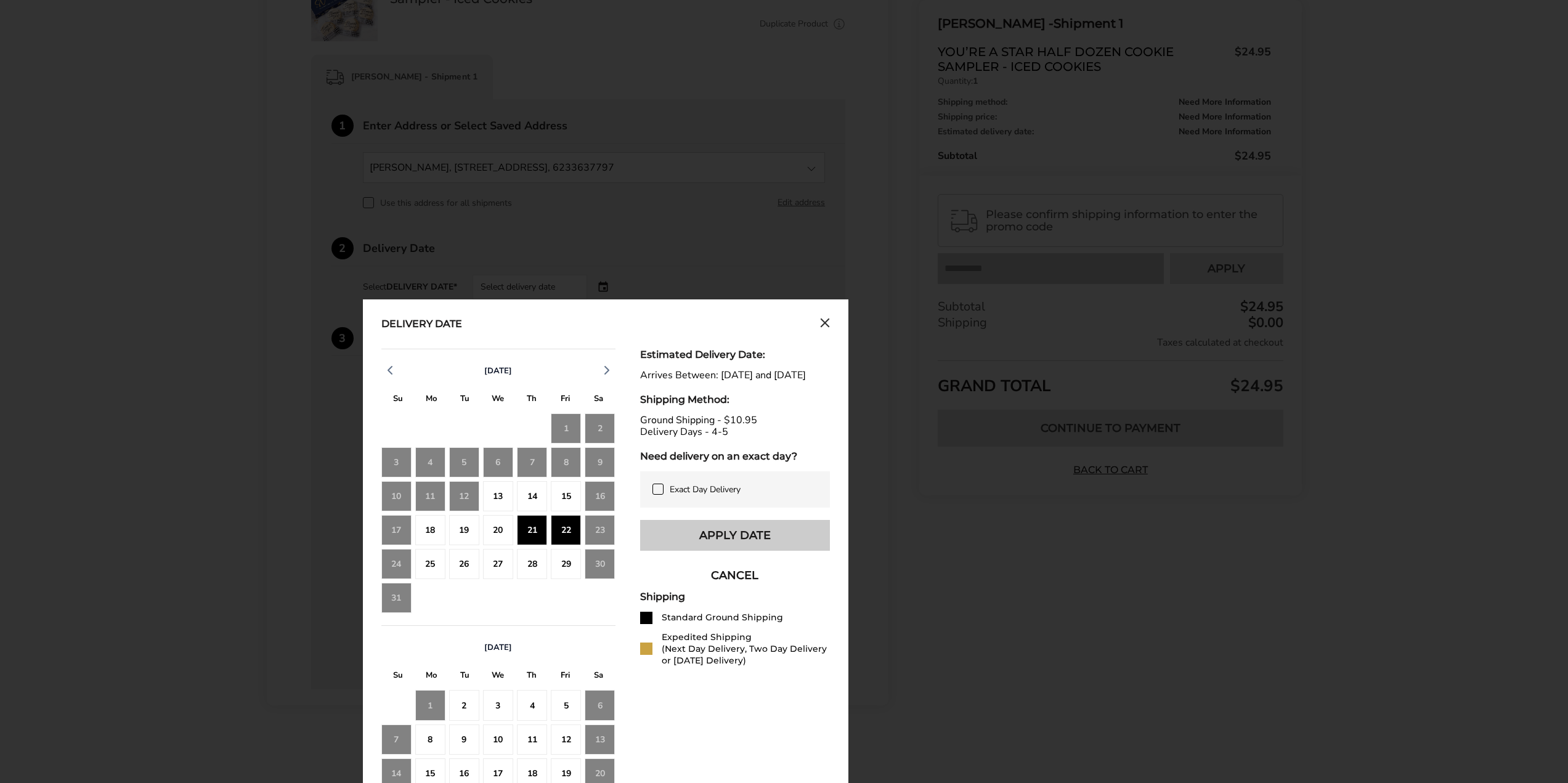
click at [709, 544] on button "Apply Date" at bounding box center [735, 535] width 190 height 31
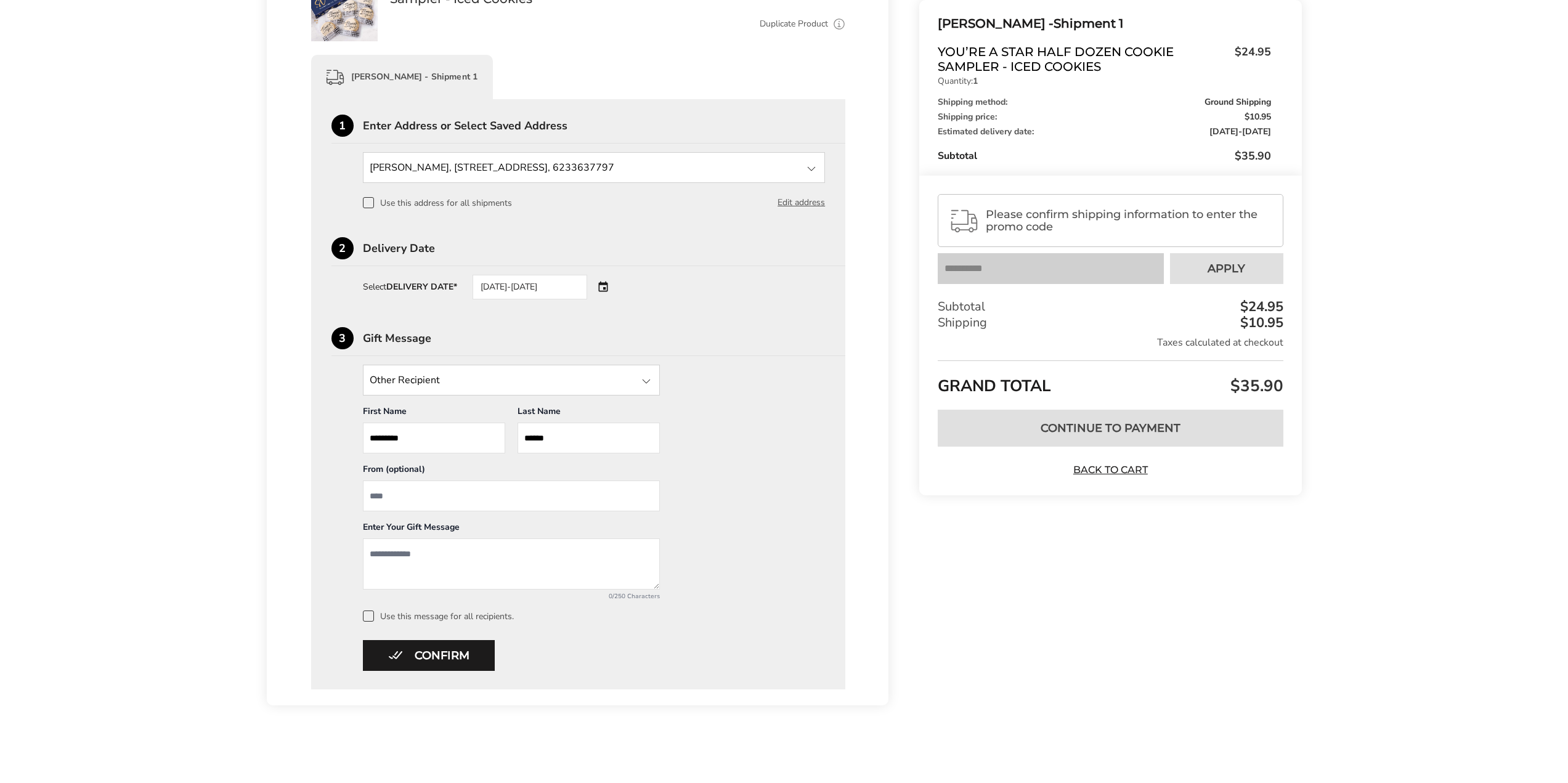
click at [458, 496] on input "From" at bounding box center [511, 496] width 297 height 31
type input "*"
type input "**********"
click at [485, 553] on textarea "Add a message" at bounding box center [511, 564] width 297 height 51
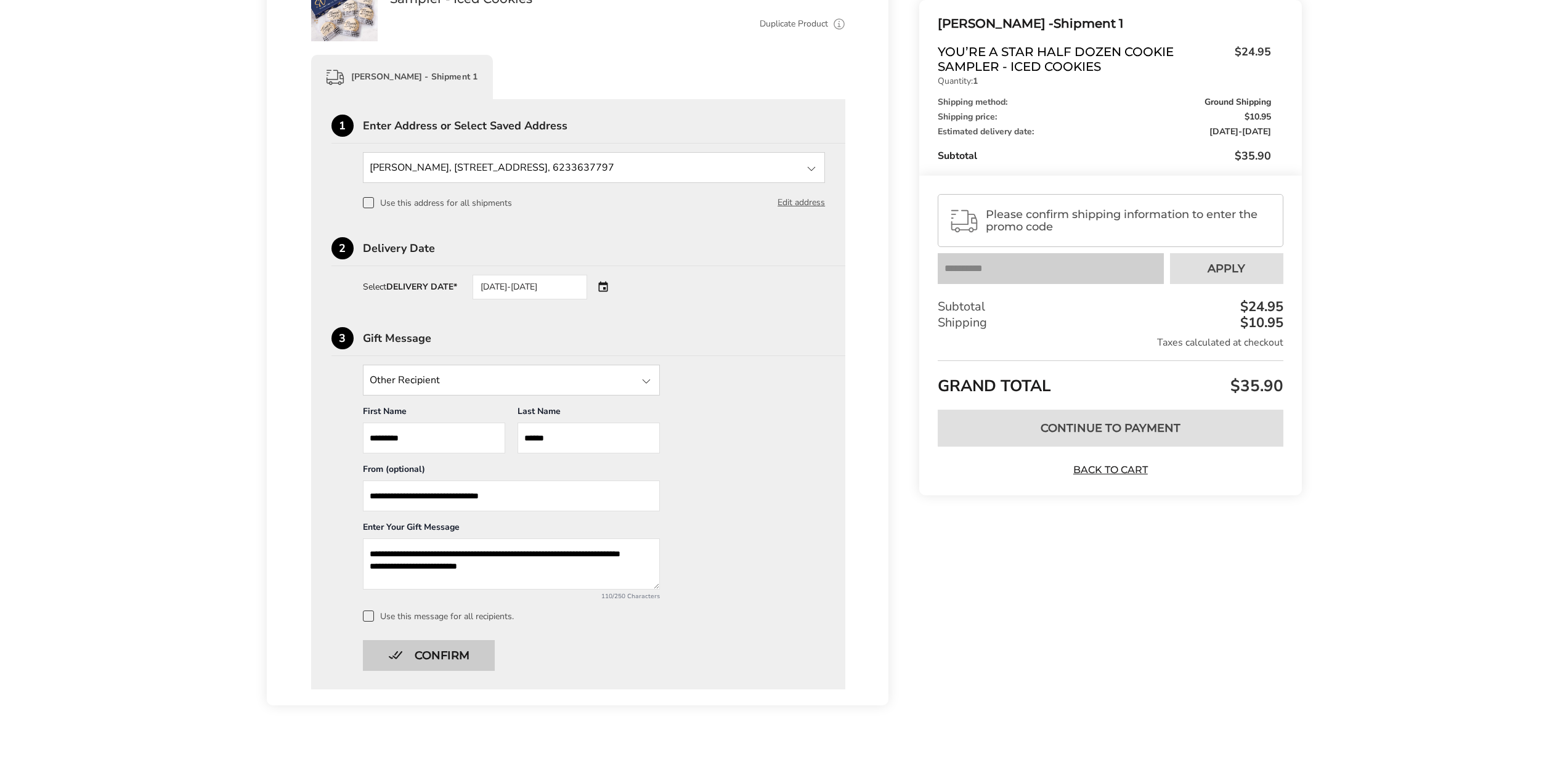
type textarea "**********"
click at [435, 654] on button "Confirm" at bounding box center [429, 655] width 132 height 31
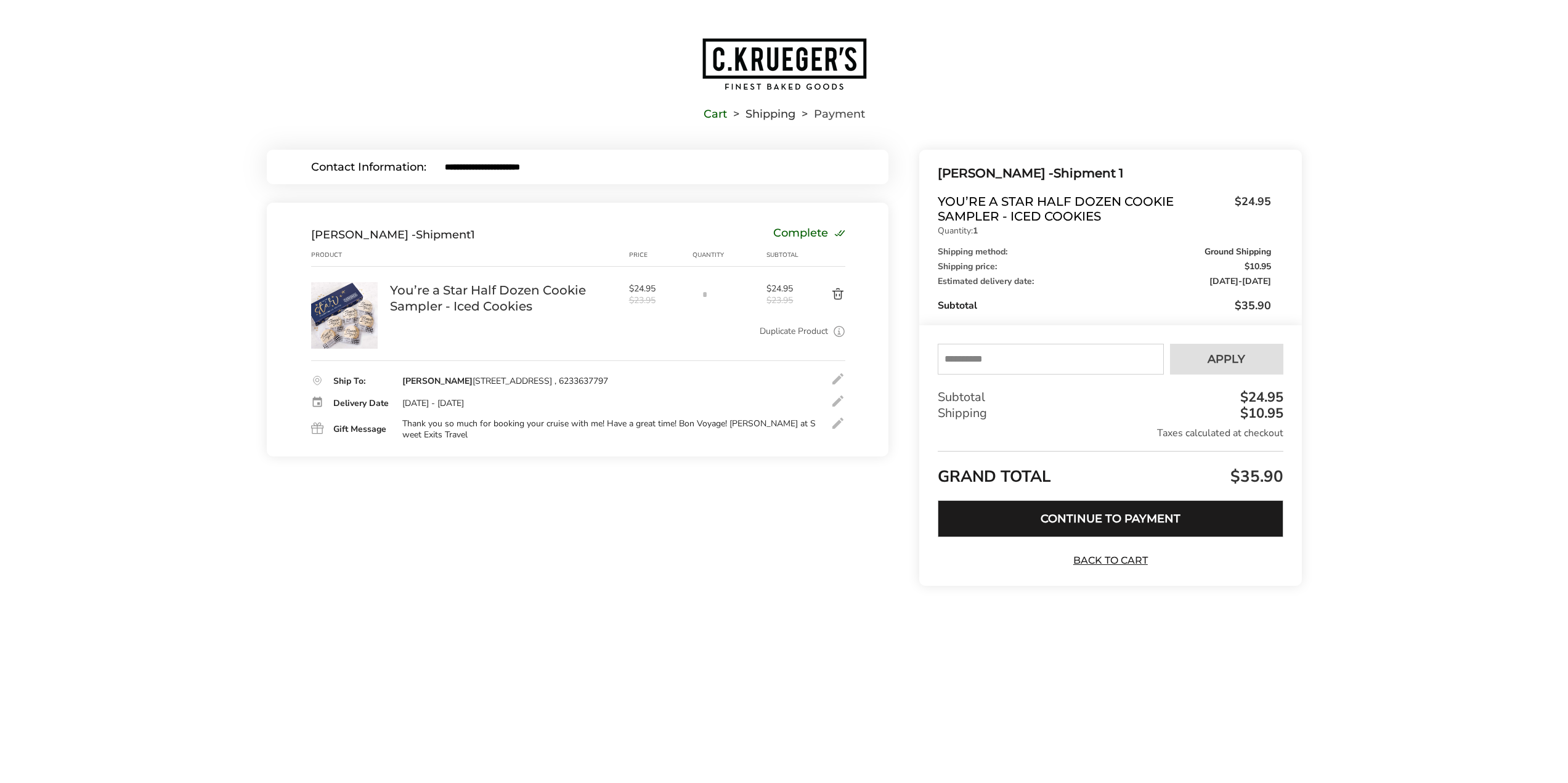
click at [1063, 515] on button "Continue to Payment" at bounding box center [1110, 519] width 345 height 37
